Goal: Task Accomplishment & Management: Complete application form

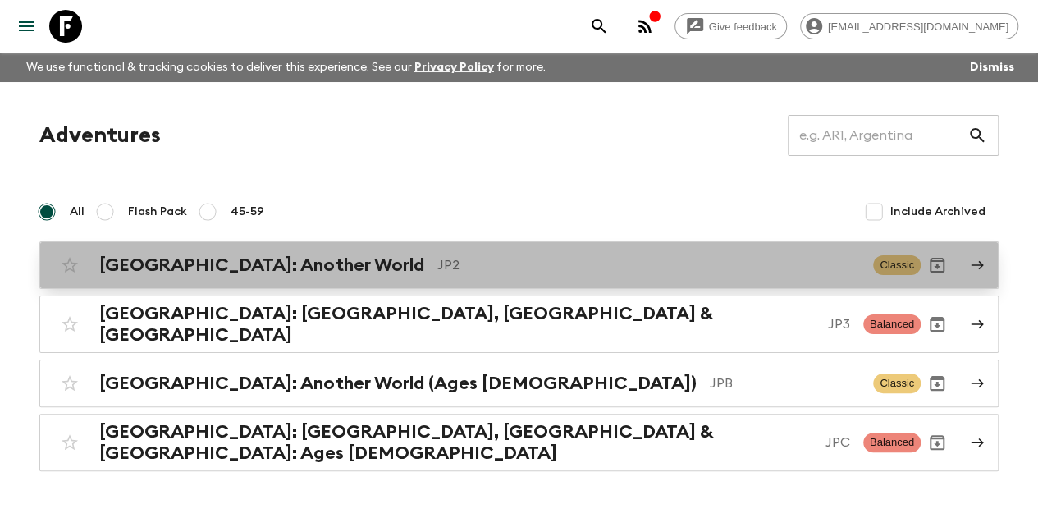
click at [194, 266] on h2 "[GEOGRAPHIC_DATA]: Another World" at bounding box center [261, 264] width 325 height 21
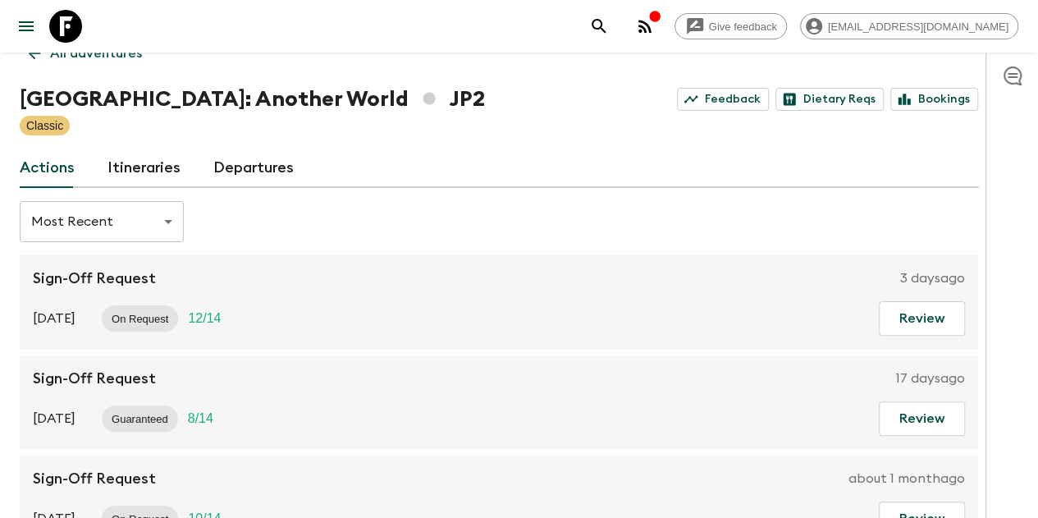
scroll to position [164, 0]
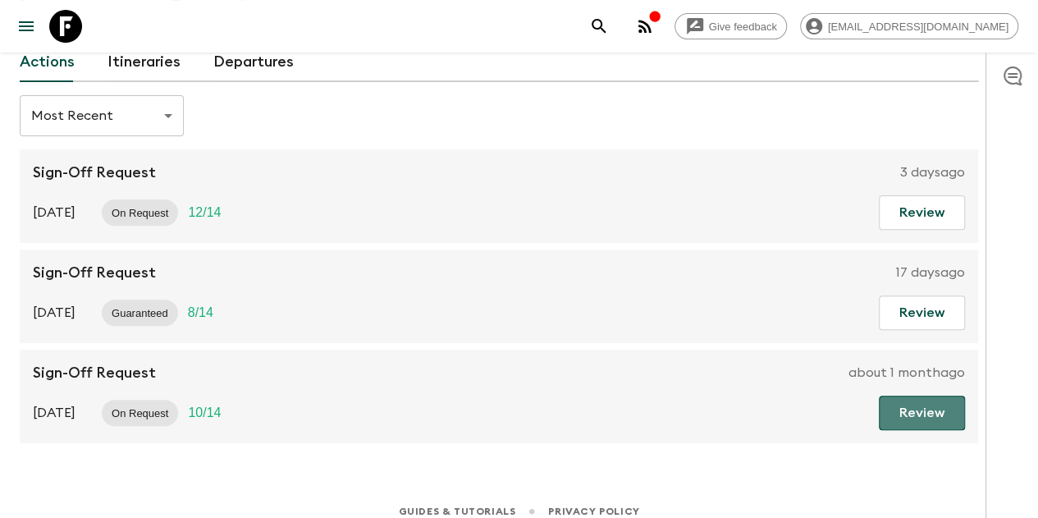
click at [927, 402] on button "Review" at bounding box center [922, 412] width 86 height 34
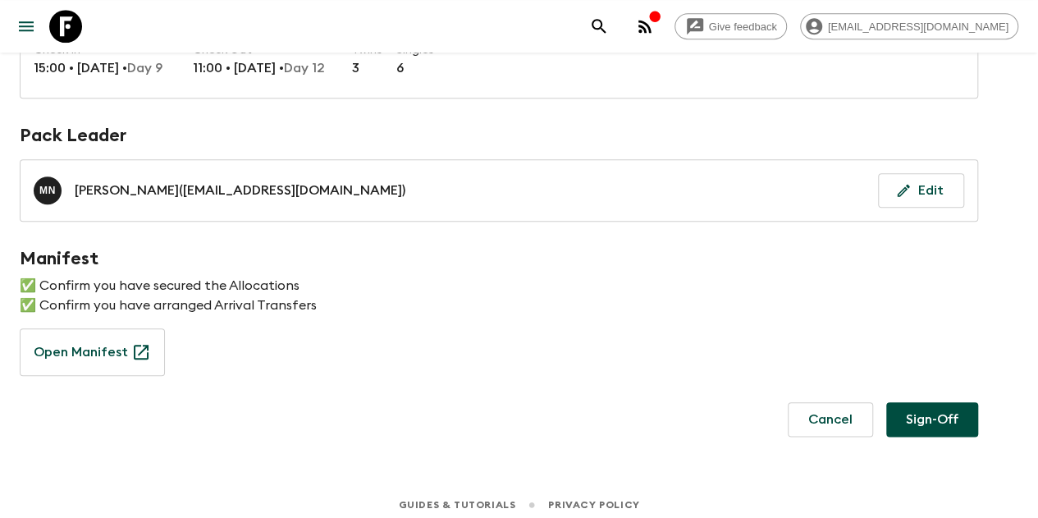
scroll to position [747, 0]
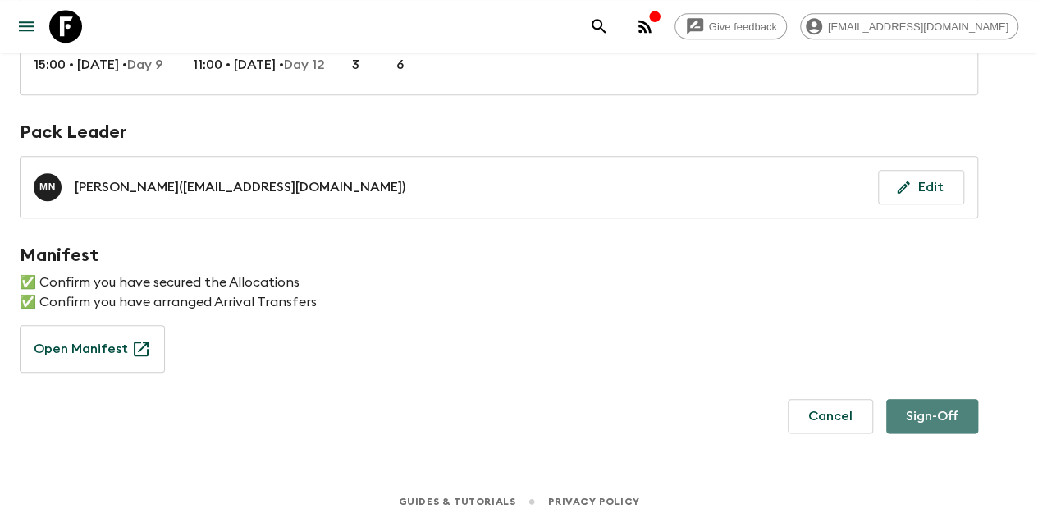
click at [950, 408] on button "Sign-Off" at bounding box center [932, 416] width 92 height 34
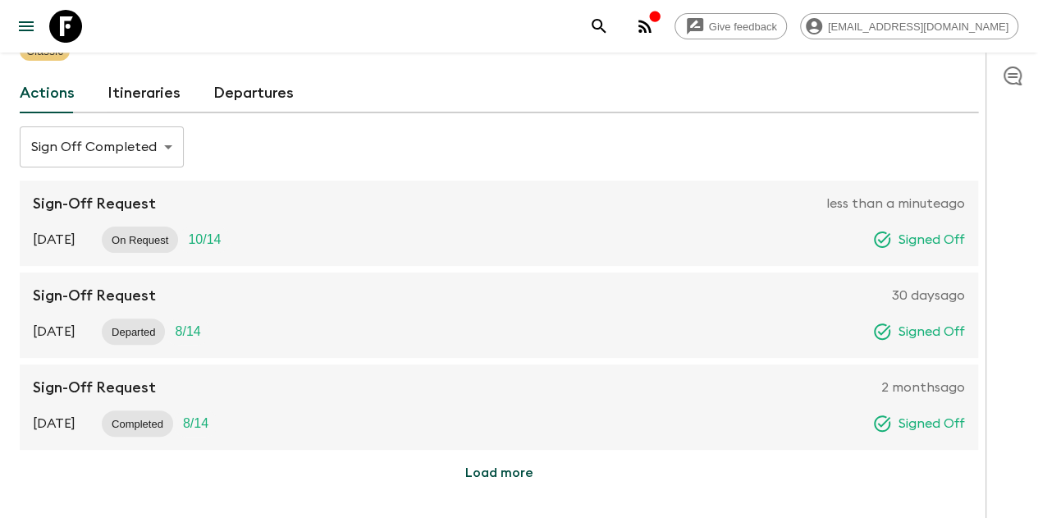
scroll to position [30, 0]
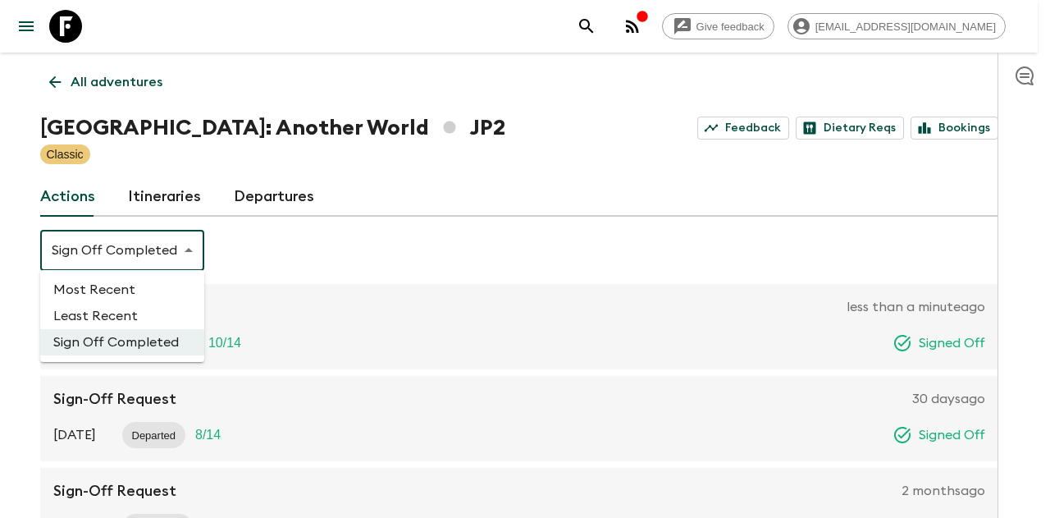
click at [166, 260] on body "Give feedback mai@exotravel.com We use functional & tracking cookies to deliver…" at bounding box center [525, 326] width 1050 height 712
click at [280, 267] on div at bounding box center [525, 259] width 1050 height 518
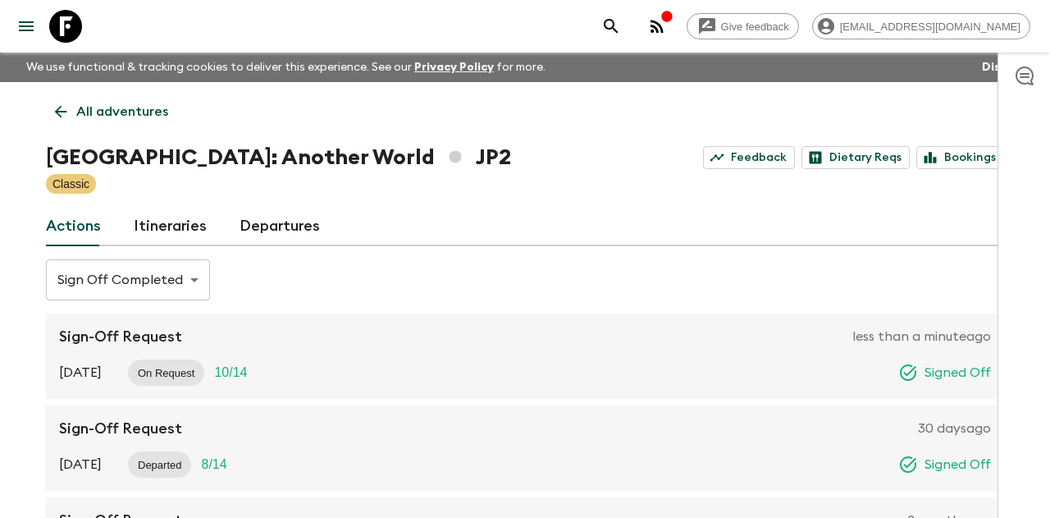
click at [181, 288] on body "Give feedback [EMAIL_ADDRESS][DOMAIN_NAME] We use functional & tracking cookies…" at bounding box center [525, 356] width 1050 height 712
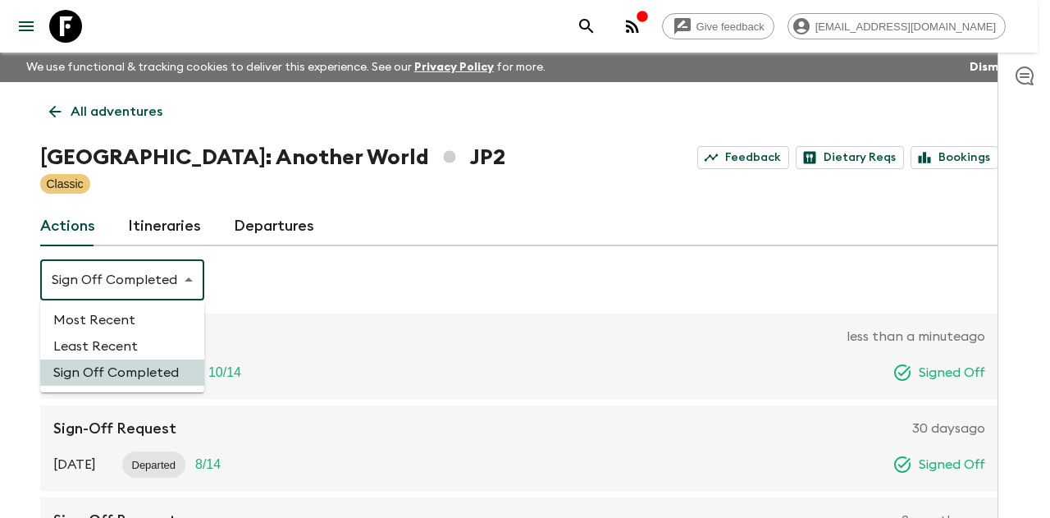
click at [131, 323] on li "Most Recent" at bounding box center [122, 320] width 164 height 26
type input "MOST_RECENT"
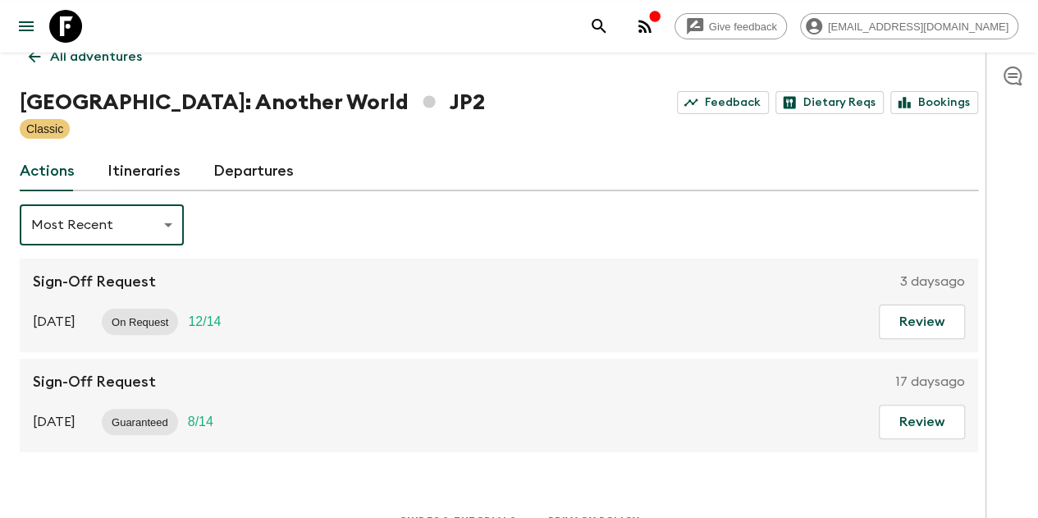
scroll to position [78, 0]
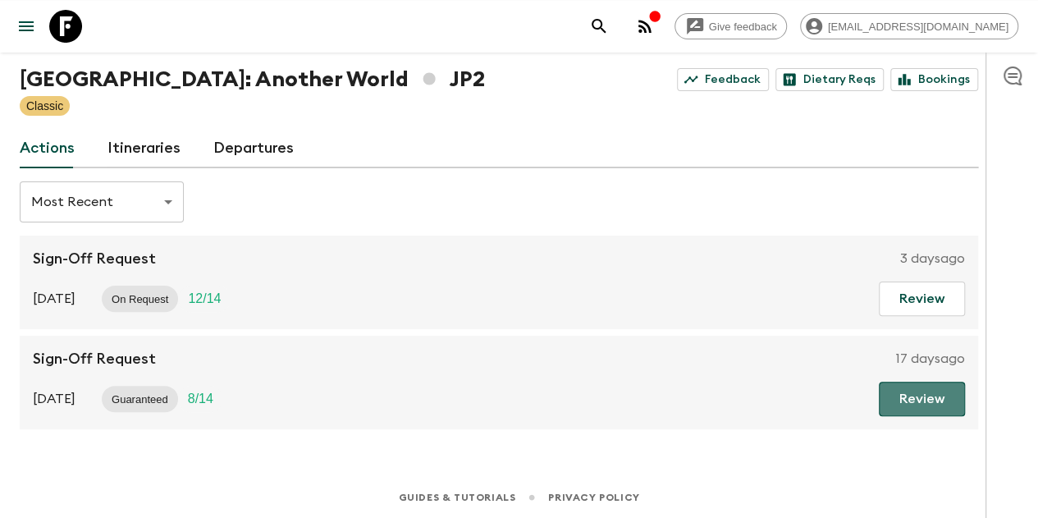
click at [948, 388] on button "Review" at bounding box center [922, 398] width 86 height 34
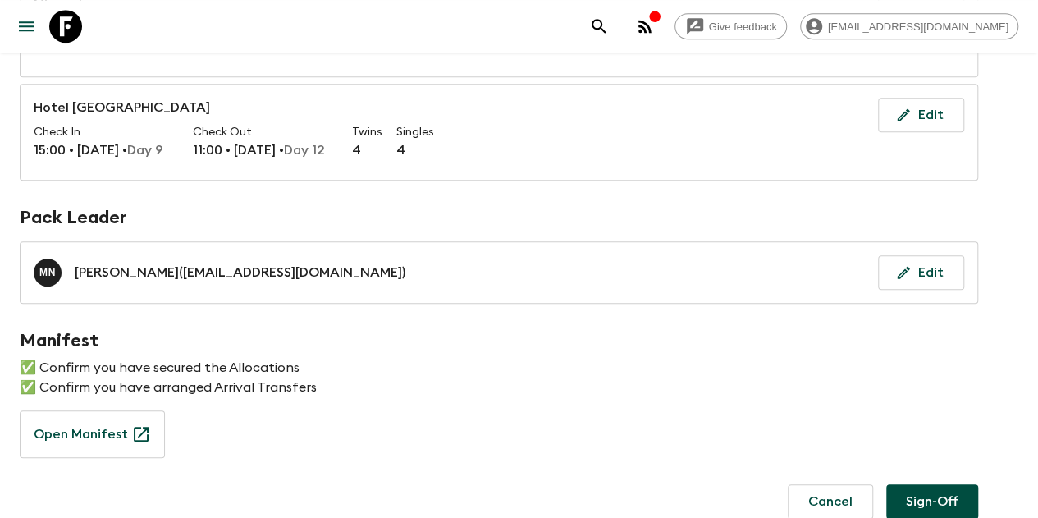
scroll to position [734, 0]
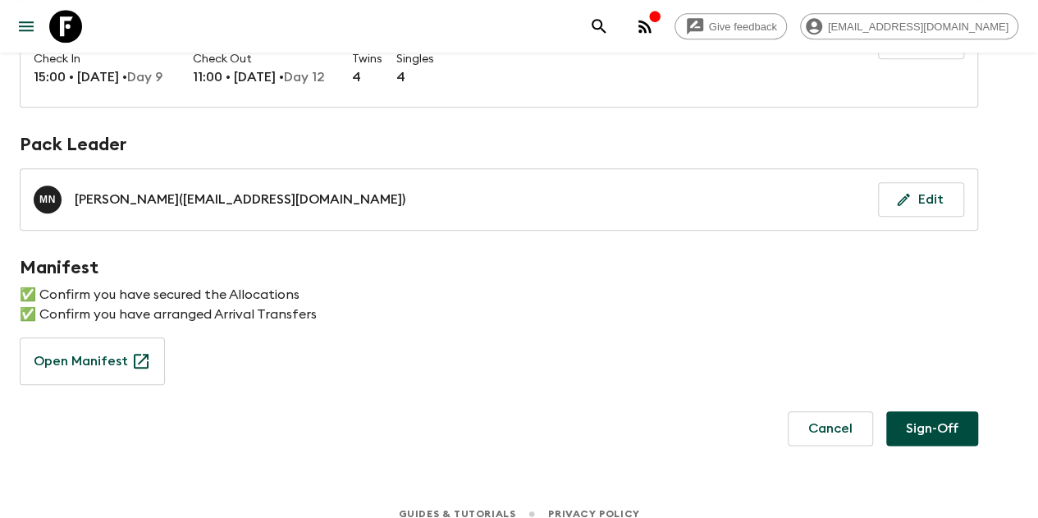
click at [952, 426] on button "Sign-Off" at bounding box center [932, 428] width 92 height 34
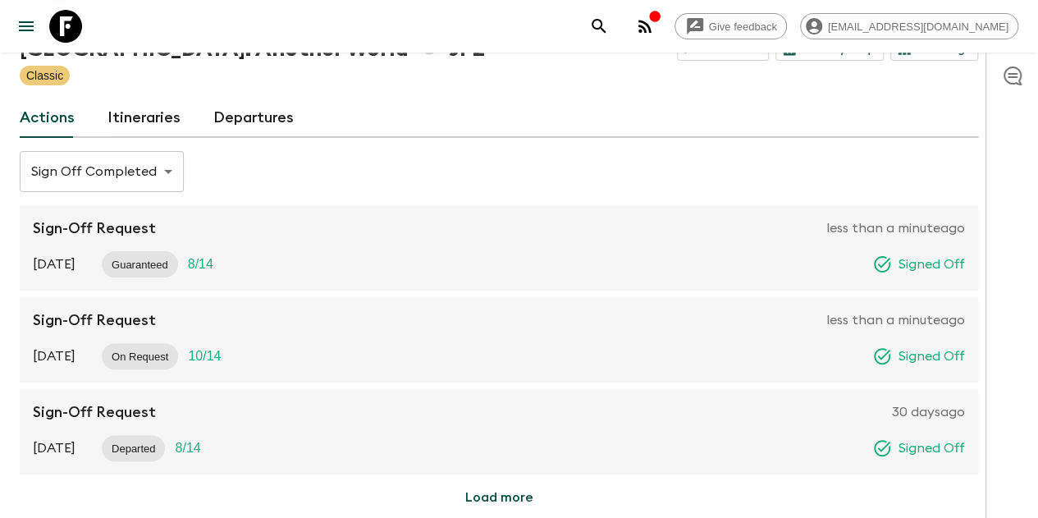
scroll to position [30, 0]
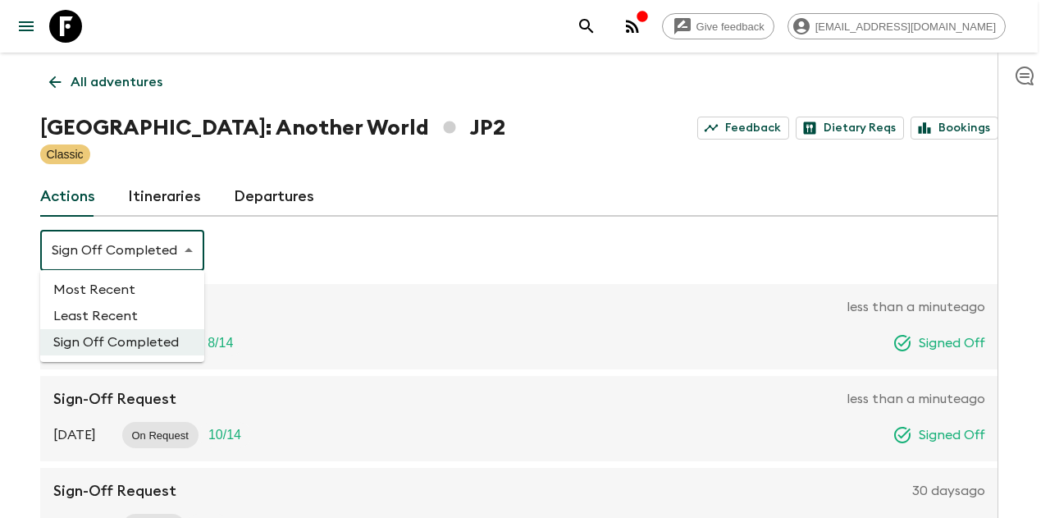
click at [157, 245] on body "Give feedback [EMAIL_ADDRESS][DOMAIN_NAME] We use functional & tracking cookies…" at bounding box center [525, 326] width 1050 height 712
click at [148, 280] on li "Most Recent" at bounding box center [122, 289] width 164 height 26
type input "MOST_RECENT"
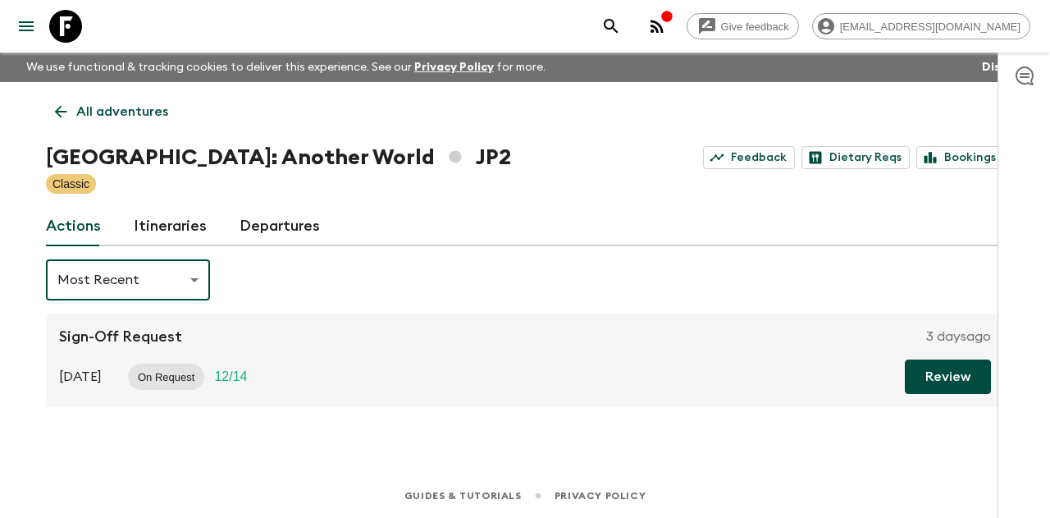
click at [922, 380] on button "Review" at bounding box center [948, 376] width 86 height 34
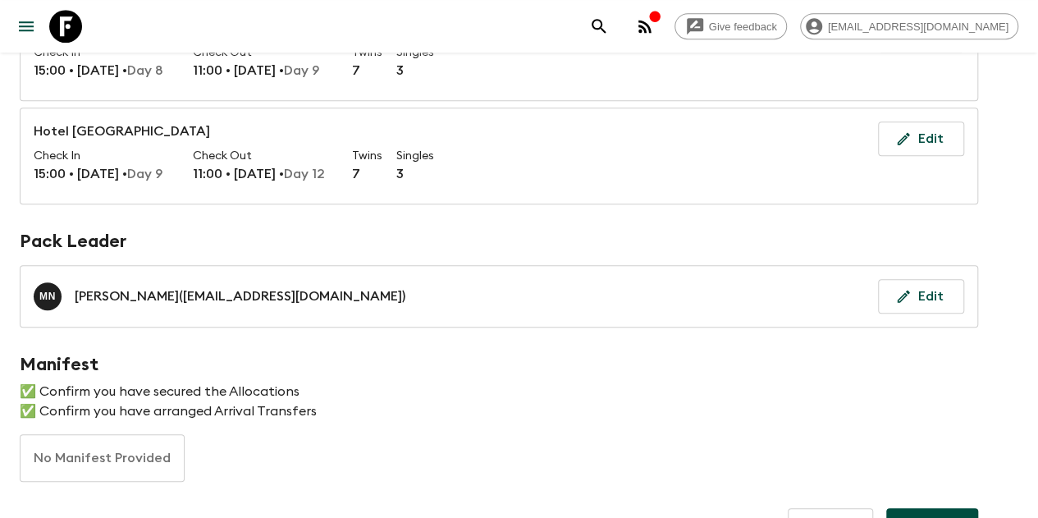
scroll to position [747, 0]
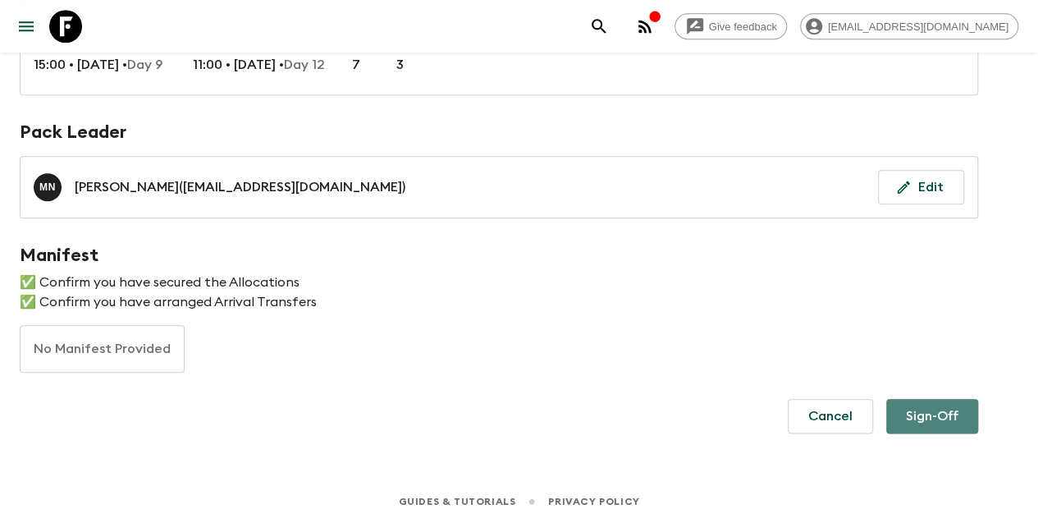
click at [934, 413] on button "Sign-Off" at bounding box center [932, 416] width 92 height 34
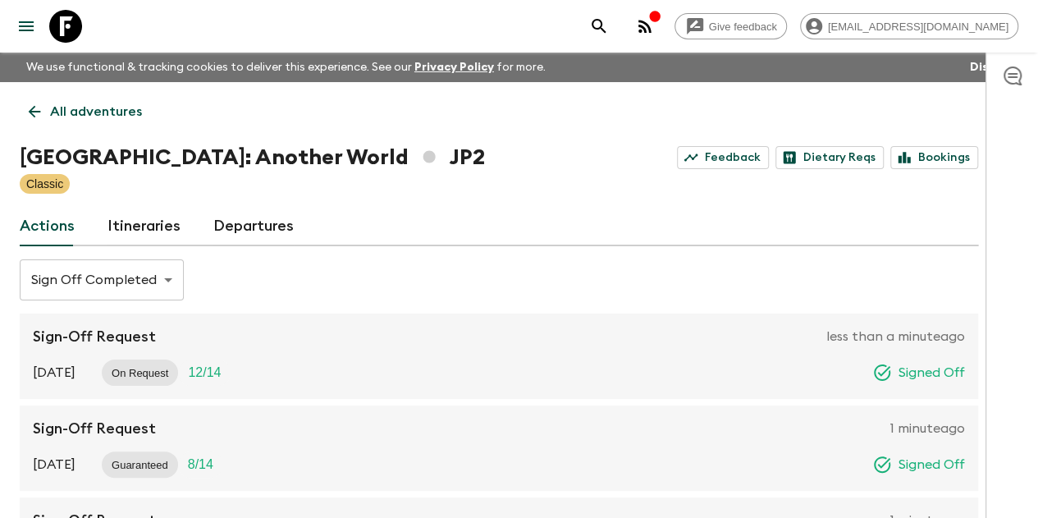
click at [66, 114] on link "All adventures" at bounding box center [85, 111] width 131 height 33
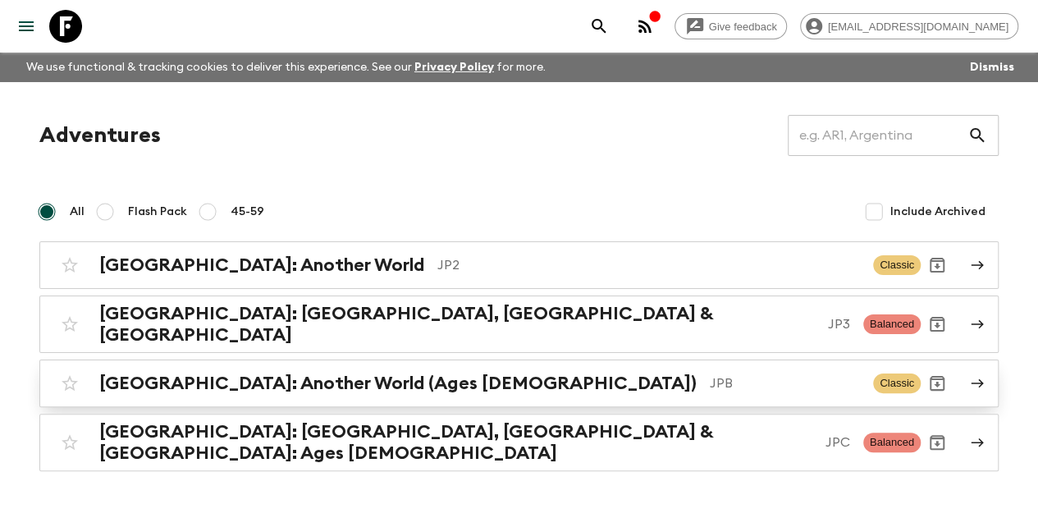
click at [217, 367] on div "[GEOGRAPHIC_DATA]: Another World (Ages [DEMOGRAPHIC_DATA]) JPB Classic" at bounding box center [486, 383] width 867 height 33
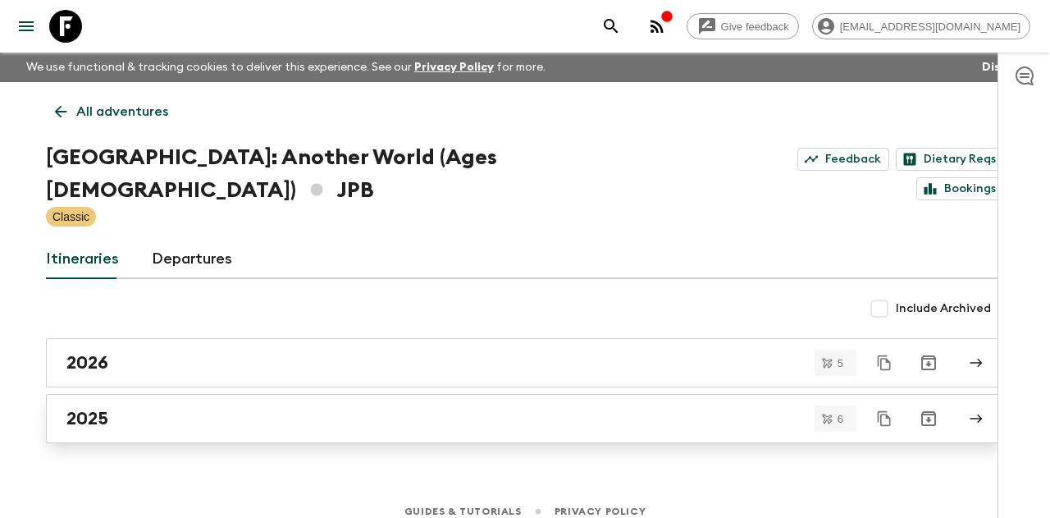
click at [297, 408] on div "2025" at bounding box center [509, 418] width 886 height 21
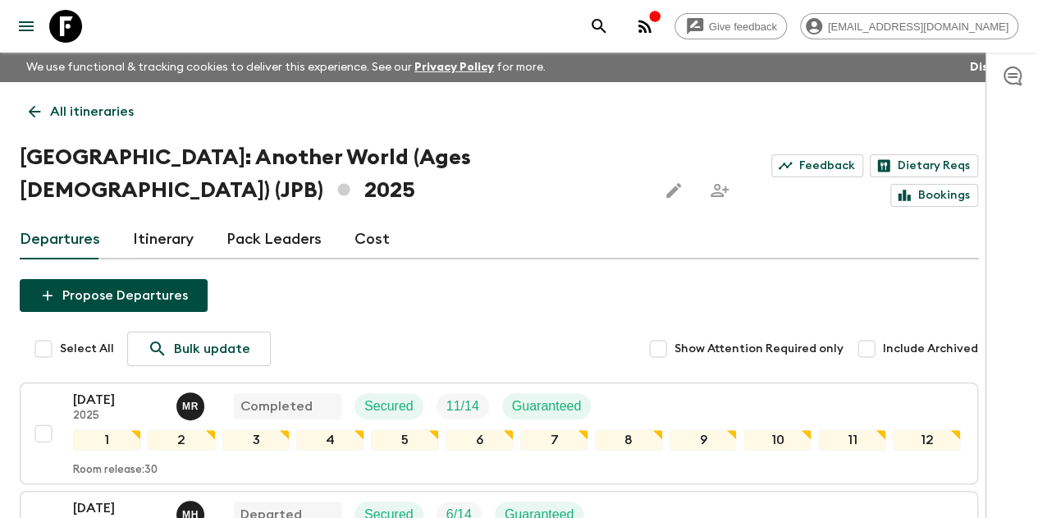
click at [43, 110] on icon at bounding box center [34, 112] width 18 height 18
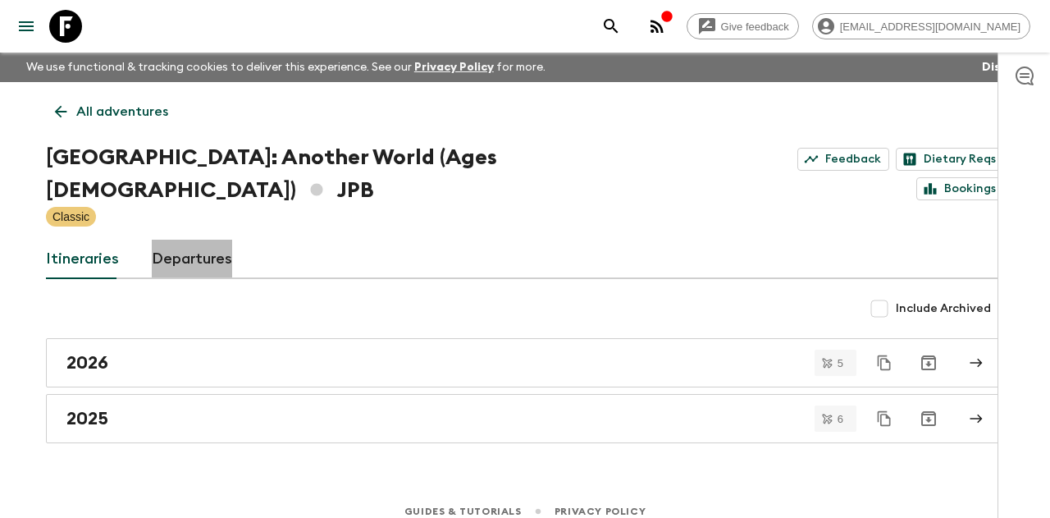
click at [199, 240] on link "Departures" at bounding box center [192, 259] width 80 height 39
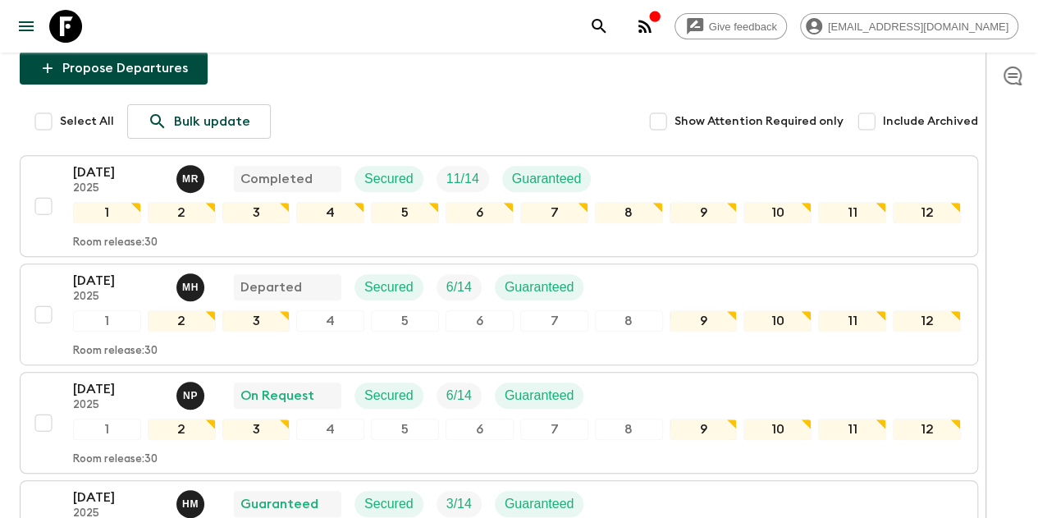
scroll to position [328, 0]
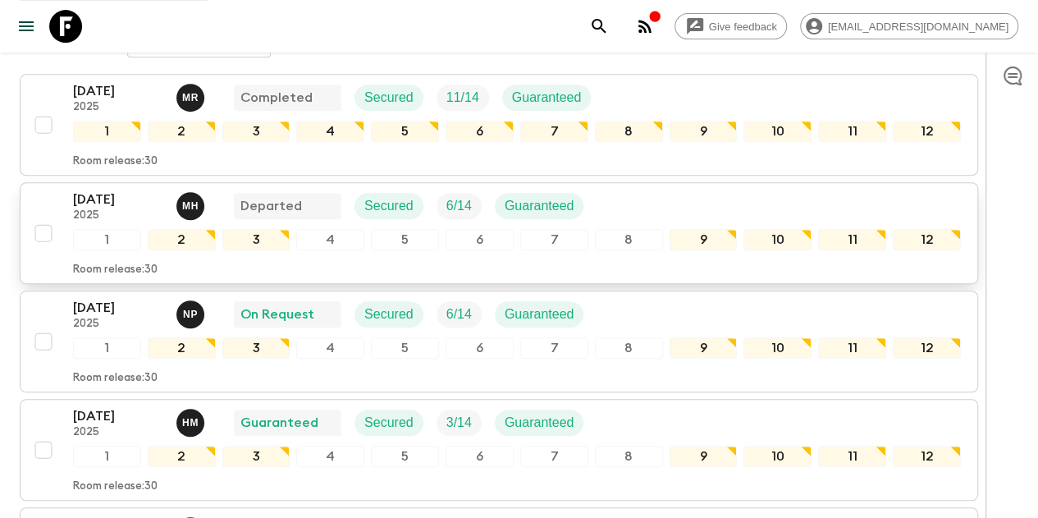
click at [153, 190] on p "[DATE]" at bounding box center [118, 200] width 90 height 20
